Goal: Book appointment/travel/reservation

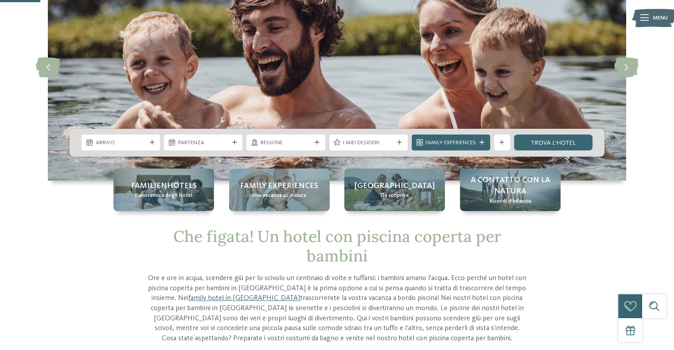
scroll to position [90, 0]
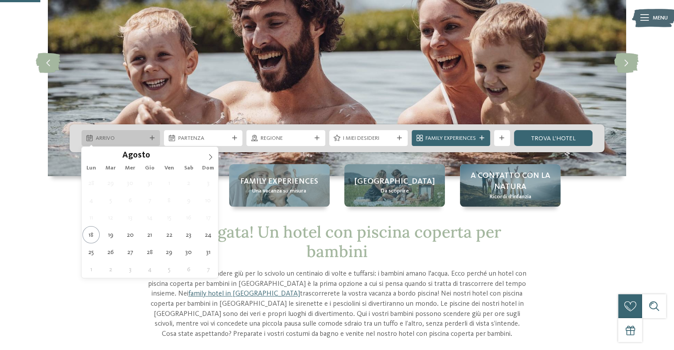
click at [150, 140] on icon at bounding box center [152, 138] width 5 height 5
type div "24.08.2025"
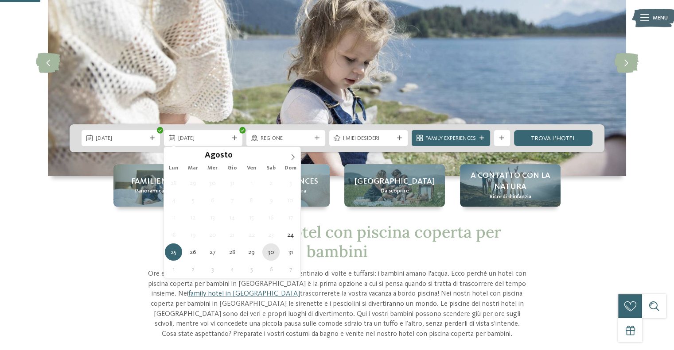
type div "30.08.2025"
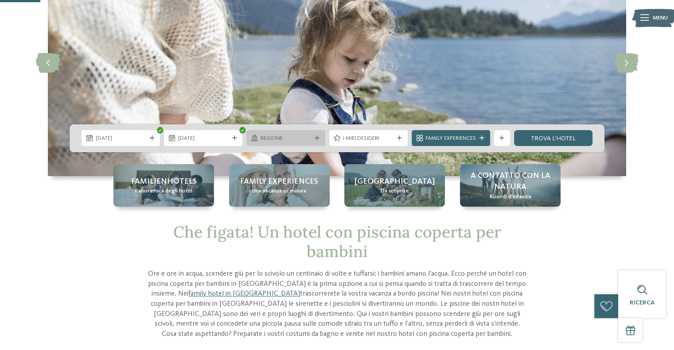
click at [298, 143] on div "Regione" at bounding box center [285, 138] width 78 height 16
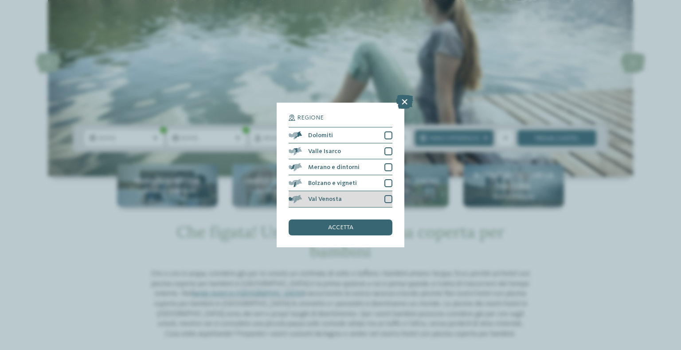
click at [390, 198] on div at bounding box center [388, 199] width 8 height 8
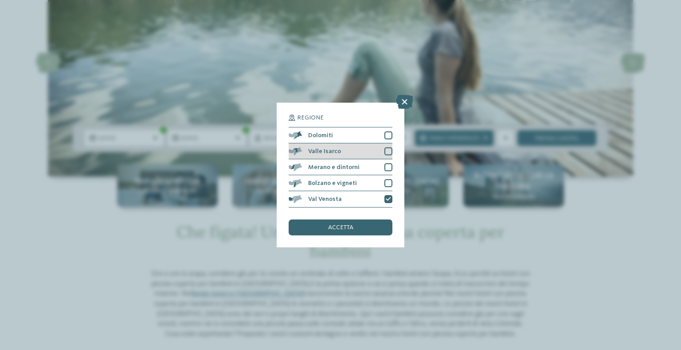
click at [389, 152] on div at bounding box center [388, 152] width 8 height 8
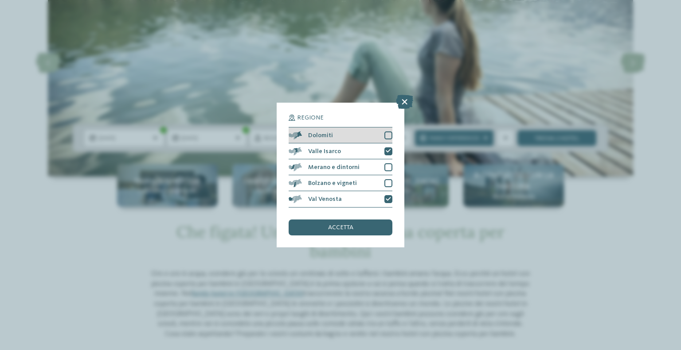
click at [389, 132] on div at bounding box center [388, 136] width 8 height 8
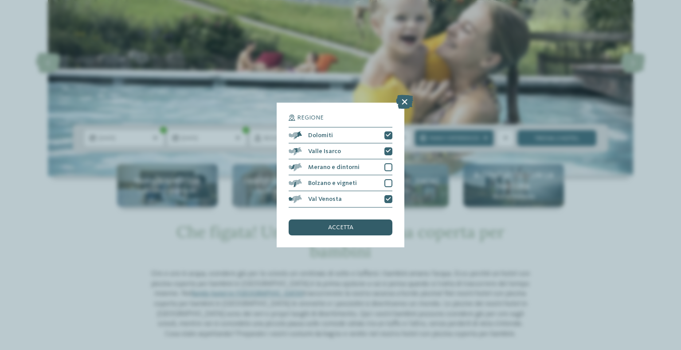
click at [350, 230] on span "accetta" at bounding box center [340, 228] width 25 height 6
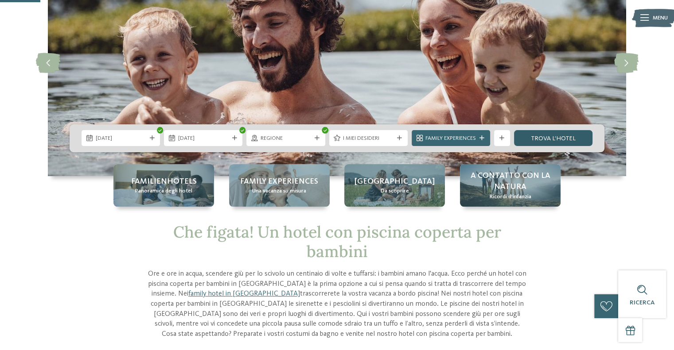
click at [532, 136] on link "trova l’hotel" at bounding box center [553, 138] width 78 height 16
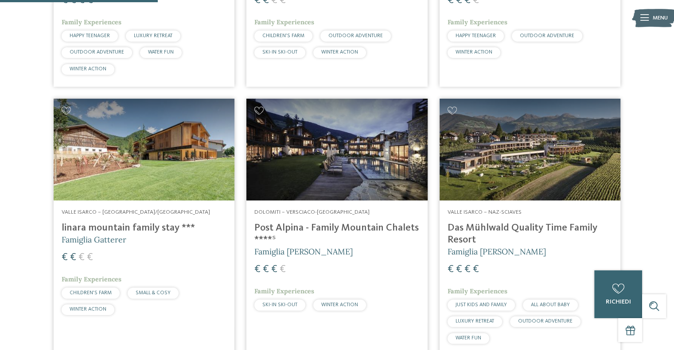
scroll to position [471, 0]
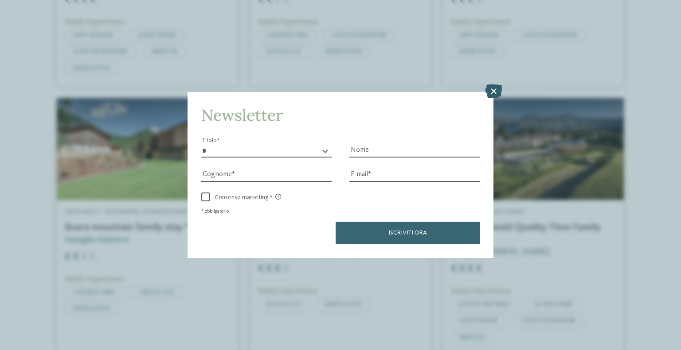
click at [493, 90] on icon at bounding box center [493, 91] width 17 height 14
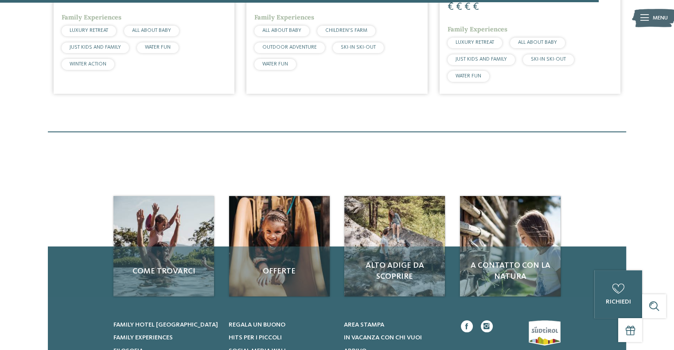
scroll to position [1786, 0]
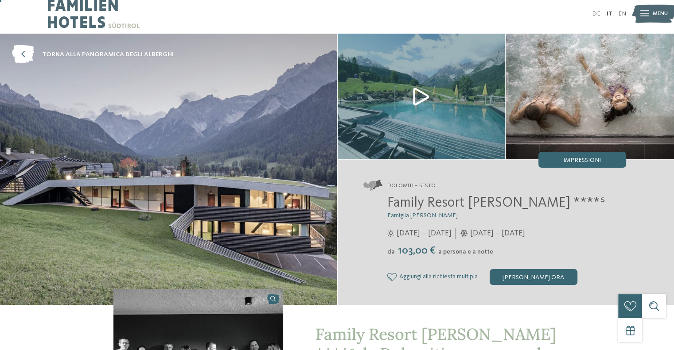
scroll to position [7, 0]
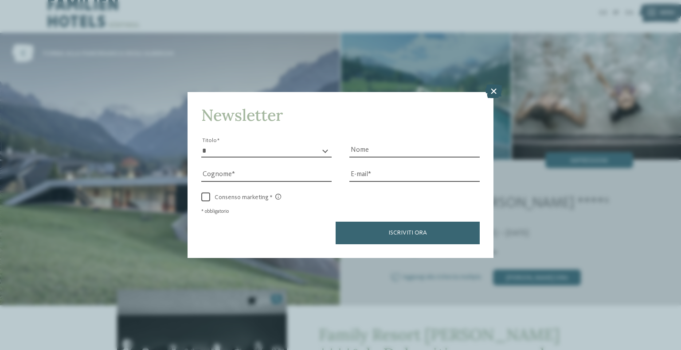
click at [492, 89] on icon at bounding box center [493, 91] width 17 height 14
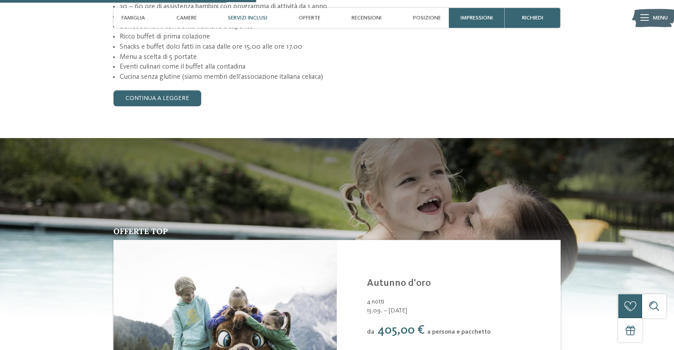
scroll to position [940, 0]
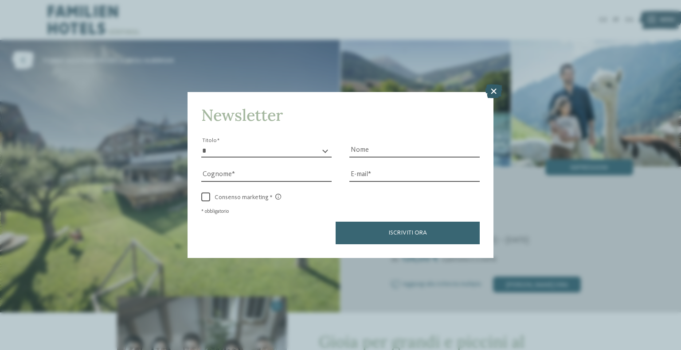
click at [492, 93] on icon at bounding box center [493, 91] width 17 height 14
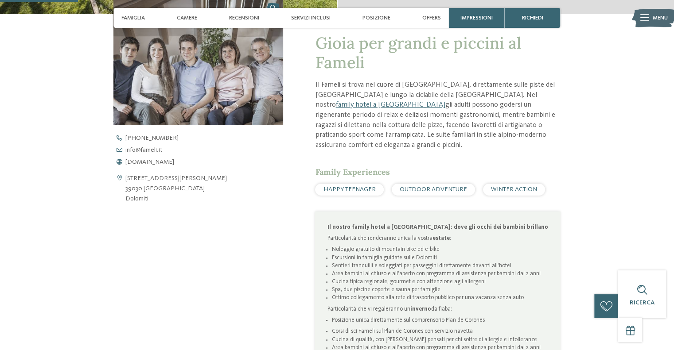
scroll to position [299, 0]
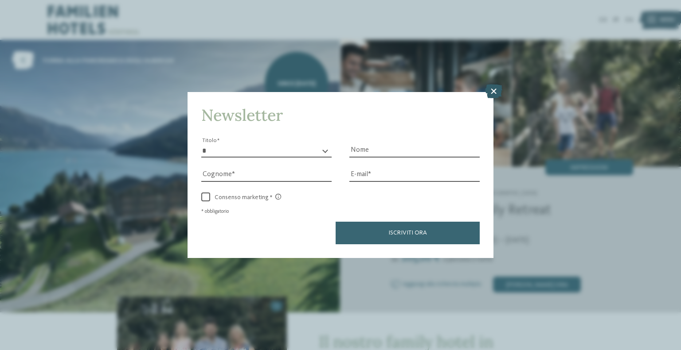
click at [493, 91] on icon at bounding box center [493, 91] width 17 height 14
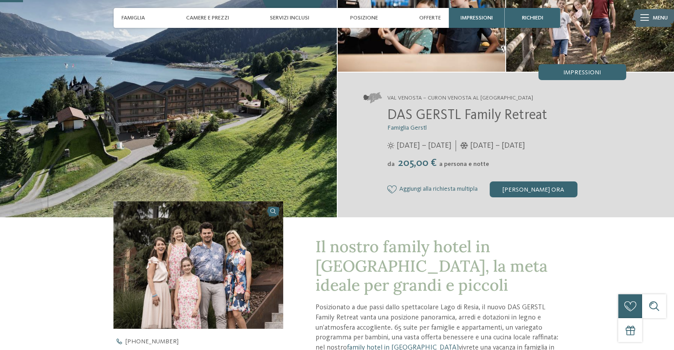
scroll to position [94, 0]
click at [282, 273] on img at bounding box center [198, 266] width 170 height 128
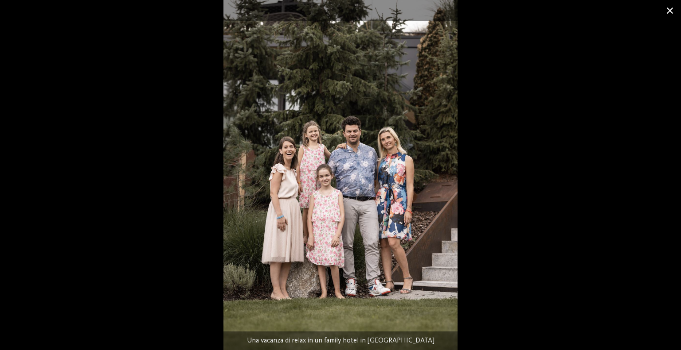
click at [668, 11] on span at bounding box center [669, 10] width 22 height 21
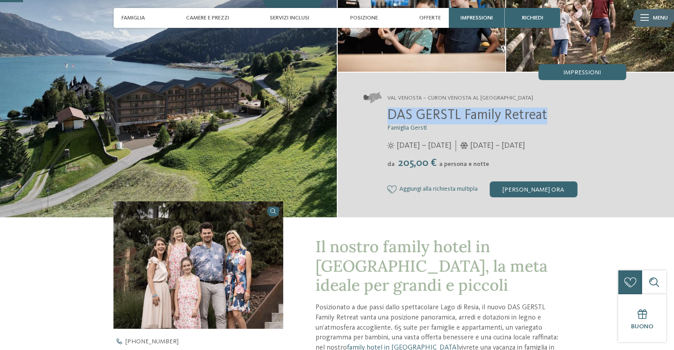
drag, startPoint x: 388, startPoint y: 115, endPoint x: 545, endPoint y: 113, distance: 157.3
click at [545, 113] on span "DAS GERSTL Family Retreat" at bounding box center [467, 116] width 160 height 14
copy span "DAS GERSTL Family Retreat"
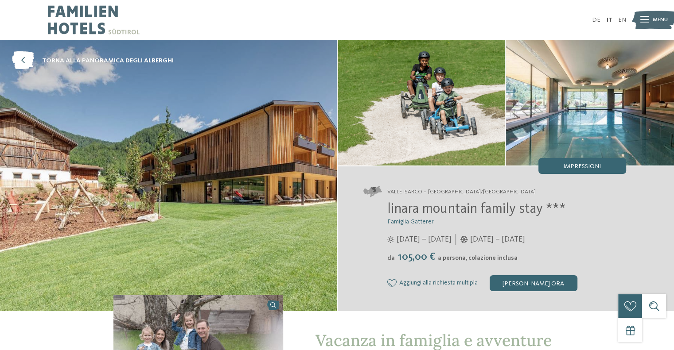
click at [399, 209] on span "linara mountain family stay ***" at bounding box center [476, 209] width 179 height 14
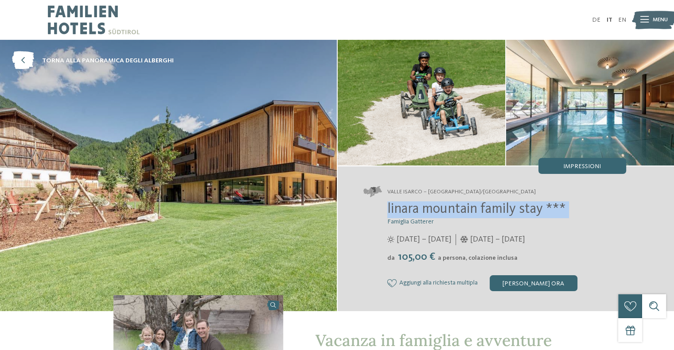
click at [399, 209] on span "linara mountain family stay ***" at bounding box center [476, 209] width 179 height 14
